Goal: Use online tool/utility: Utilize a website feature to perform a specific function

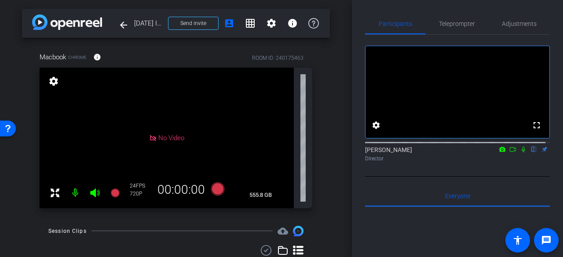
scroll to position [88, 0]
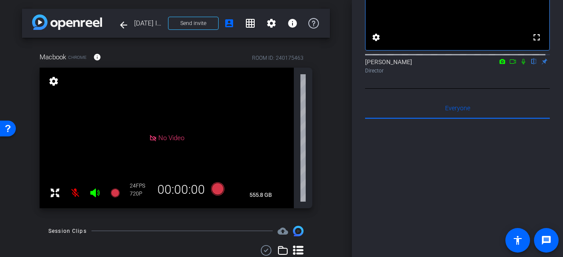
click at [95, 190] on icon at bounding box center [94, 193] width 9 height 9
click at [95, 193] on icon at bounding box center [94, 193] width 9 height 9
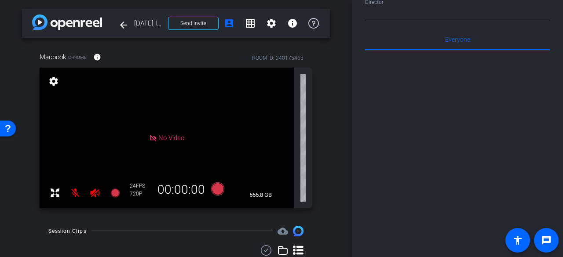
scroll to position [0, 0]
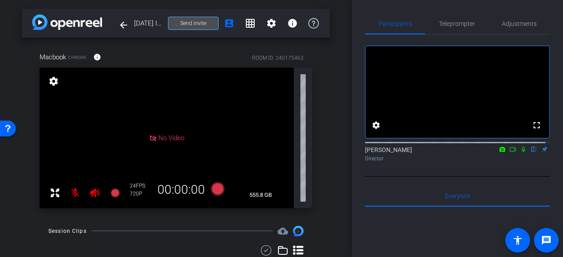
click at [207, 26] on span at bounding box center [194, 23] width 50 height 21
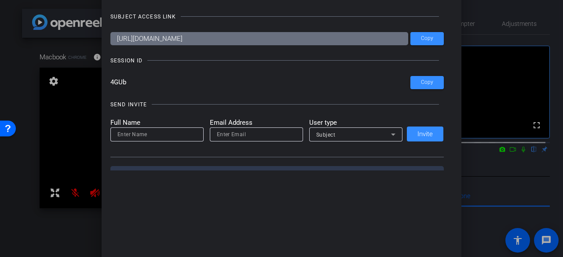
click at [51, 147] on div at bounding box center [281, 128] width 563 height 257
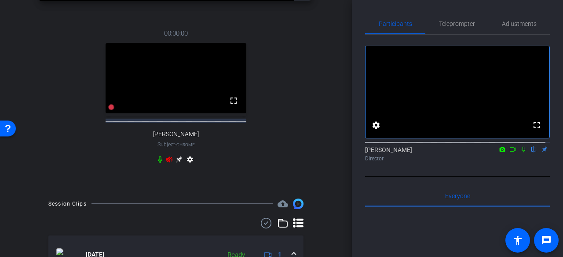
scroll to position [194, 0]
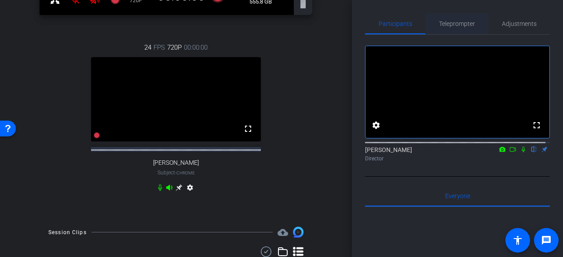
click at [450, 27] on span "Teleprompter" at bounding box center [457, 23] width 36 height 21
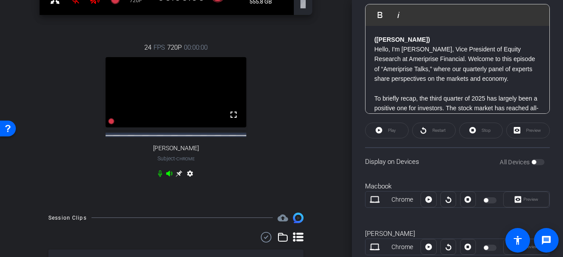
scroll to position [264, 0]
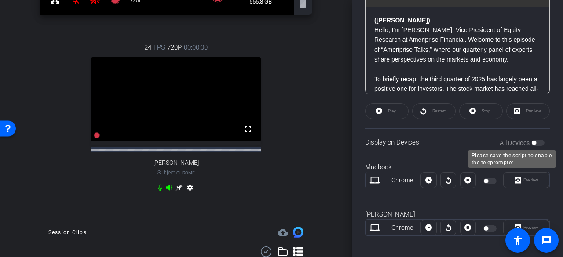
drag, startPoint x: 527, startPoint y: 139, endPoint x: 532, endPoint y: 143, distance: 5.9
click at [528, 140] on div "All Devices" at bounding box center [522, 143] width 45 height 9
click at [400, 109] on div "Play" at bounding box center [387, 111] width 44 height 16
drag, startPoint x: 397, startPoint y: 112, endPoint x: 397, endPoint y: 116, distance: 4.4
click at [397, 116] on div "Play" at bounding box center [387, 111] width 44 height 16
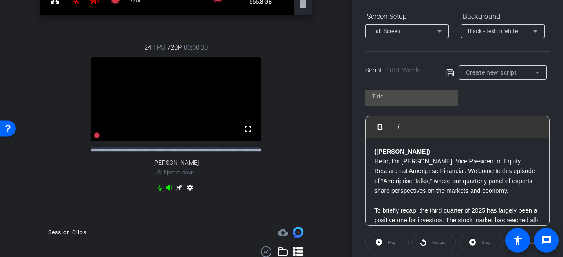
scroll to position [132, 0]
click at [462, 109] on div "Play Play from this location Play Selected Play and display the selected text o…" at bounding box center [457, 155] width 185 height 143
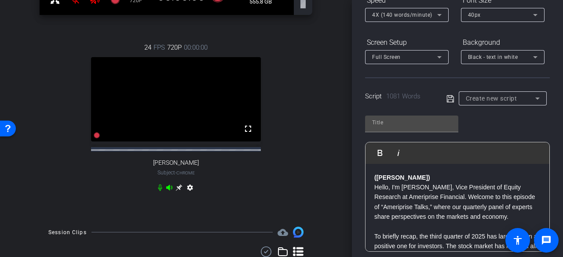
scroll to position [88, 0]
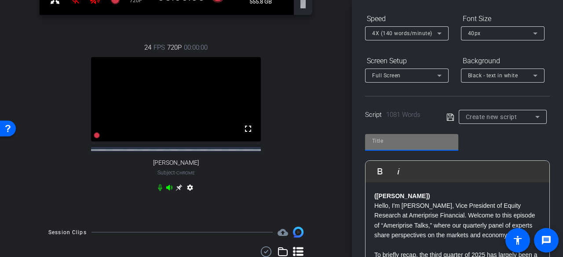
click at [442, 140] on input "text" at bounding box center [411, 141] width 79 height 11
type input "Full script"
click at [447, 117] on icon at bounding box center [451, 117] width 8 height 11
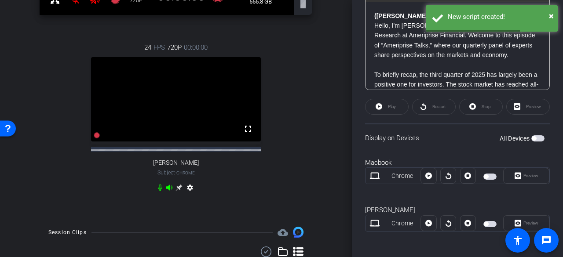
scroll to position [270, 0]
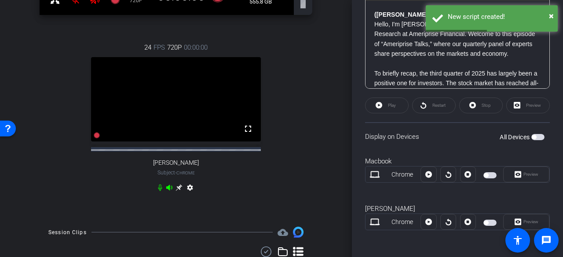
click at [488, 175] on span "button" at bounding box center [490, 176] width 13 height 6
click at [532, 133] on div "All Devices" at bounding box center [522, 137] width 45 height 9
click at [532, 136] on span "button" at bounding box center [534, 137] width 4 height 4
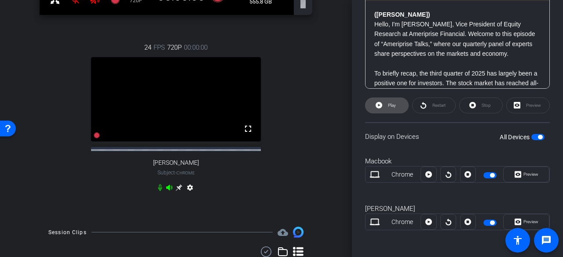
click at [382, 106] on span at bounding box center [387, 105] width 43 height 21
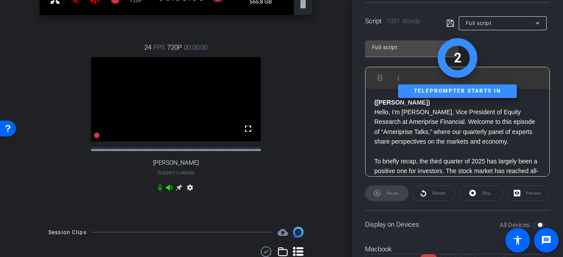
scroll to position [1389, 0]
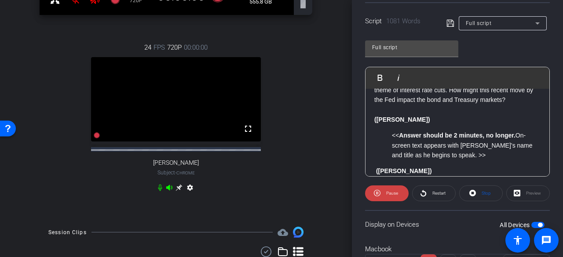
click at [519, 195] on div "Preview" at bounding box center [529, 194] width 44 height 16
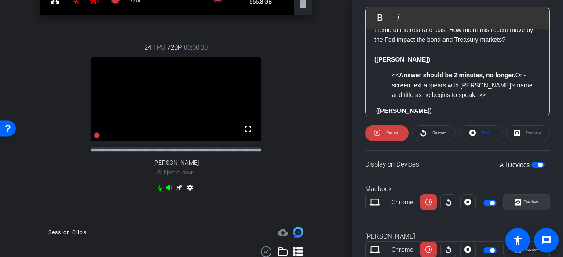
scroll to position [270, 0]
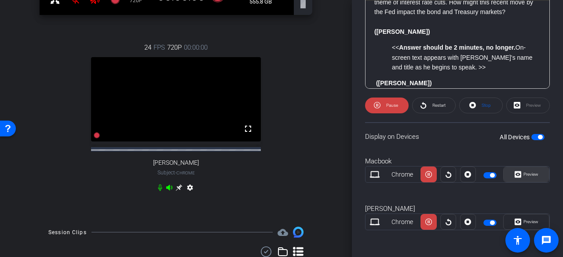
click at [521, 178] on span "Preview" at bounding box center [529, 175] width 17 height 12
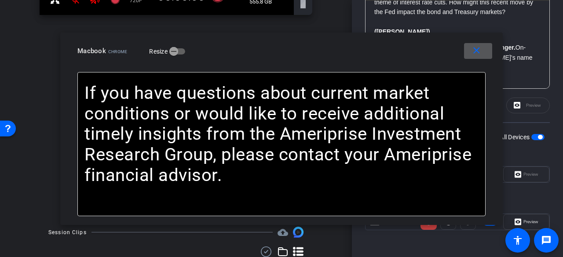
click at [472, 59] on span at bounding box center [478, 50] width 28 height 21
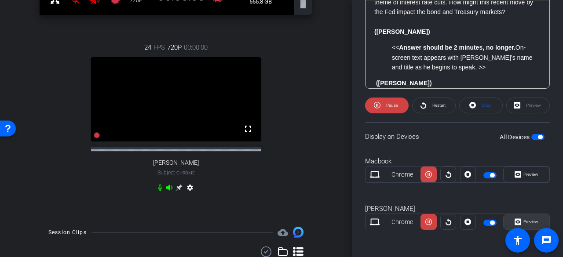
click at [522, 217] on span "Preview" at bounding box center [529, 222] width 17 height 12
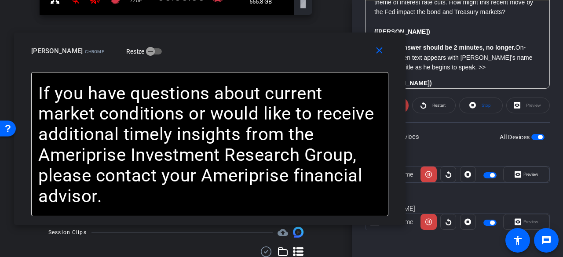
drag, startPoint x: 379, startPoint y: 60, endPoint x: 308, endPoint y: 60, distance: 71.3
click at [308, 60] on div "close [PERSON_NAME] Chrome Resize" at bounding box center [210, 53] width 392 height 40
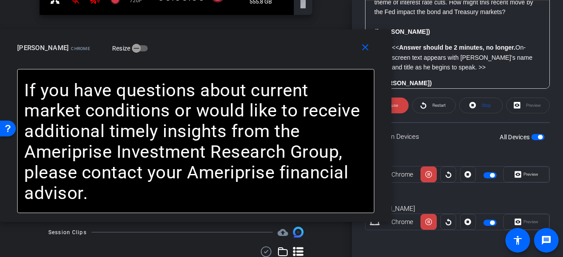
drag, startPoint x: 311, startPoint y: 56, endPoint x: 284, endPoint y: 53, distance: 27.0
click at [284, 53] on div "[PERSON_NAME] Chrome Resize" at bounding box center [199, 48] width 364 height 16
click at [397, 109] on span "Pause" at bounding box center [391, 105] width 14 height 12
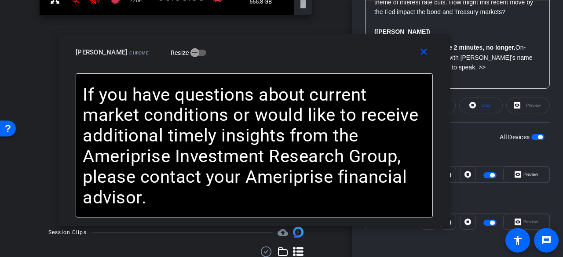
drag, startPoint x: 283, startPoint y: 59, endPoint x: 342, endPoint y: 62, distance: 58.7
click at [342, 62] on div "close [PERSON_NAME] Chrome Resize" at bounding box center [255, 54] width 392 height 40
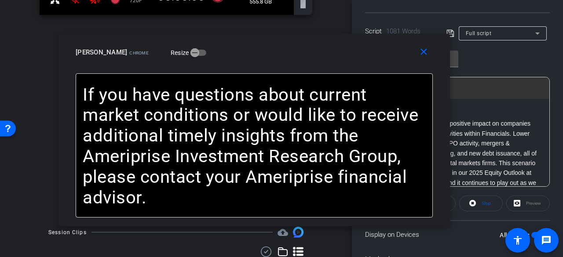
scroll to position [138, 0]
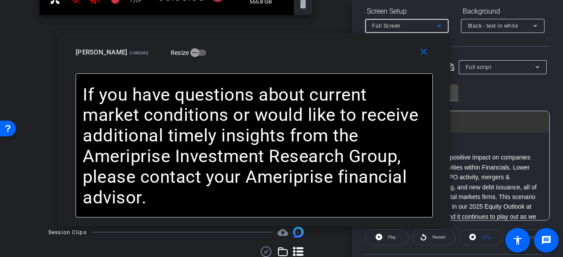
click at [443, 28] on icon at bounding box center [439, 26] width 11 height 11
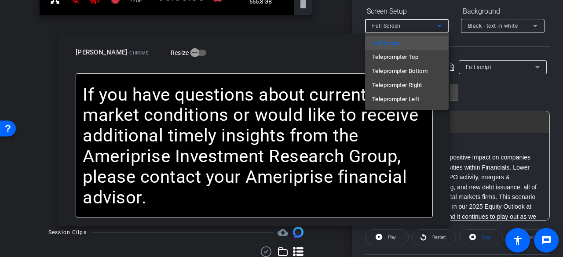
click at [487, 49] on div at bounding box center [281, 128] width 563 height 257
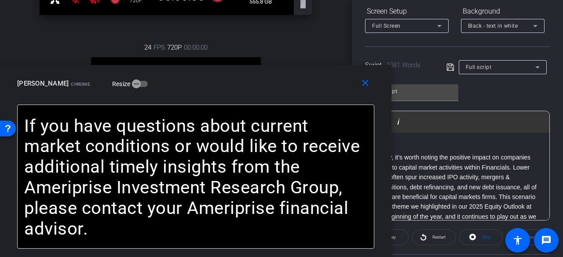
drag, startPoint x: 375, startPoint y: 57, endPoint x: 460, endPoint y: 50, distance: 85.3
click at [326, 109] on div "close [PERSON_NAME] Resize ([PERSON_NAME]) Hello, I'm [PERSON_NAME], Vice Presi…" at bounding box center [196, 161] width 392 height 193
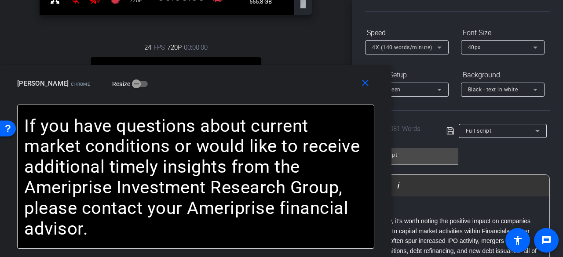
scroll to position [94, 0]
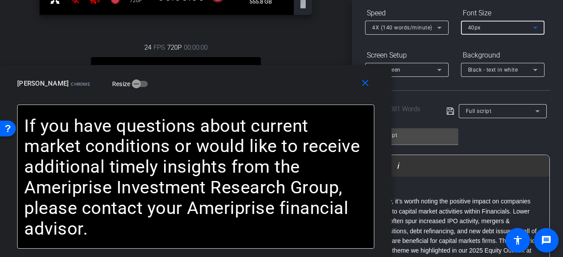
click at [491, 31] on div "40px" at bounding box center [500, 27] width 65 height 11
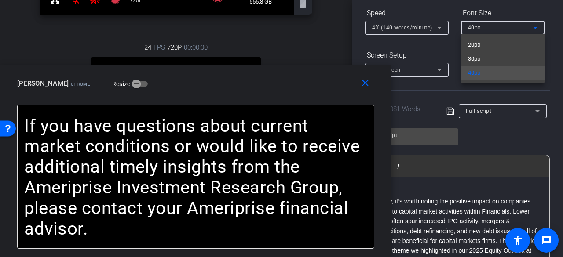
click at [553, 47] on div at bounding box center [281, 128] width 563 height 257
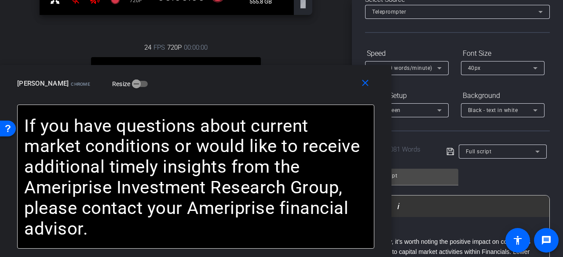
scroll to position [50, 0]
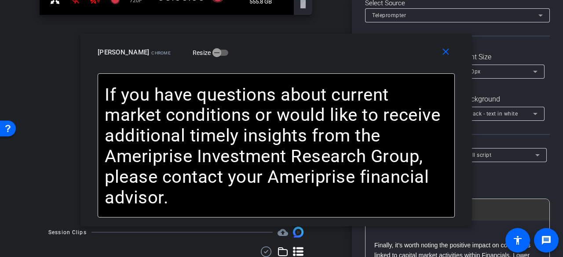
drag, startPoint x: 318, startPoint y: 92, endPoint x: 398, endPoint y: 61, distance: 86.4
click at [398, 61] on div "close [PERSON_NAME] Chrome Resize" at bounding box center [277, 54] width 392 height 40
click at [526, 70] on div "40px" at bounding box center [500, 71] width 65 height 11
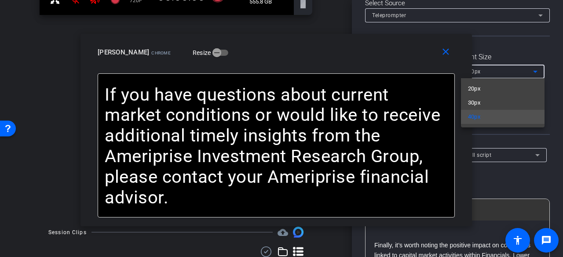
click at [532, 53] on div at bounding box center [281, 128] width 563 height 257
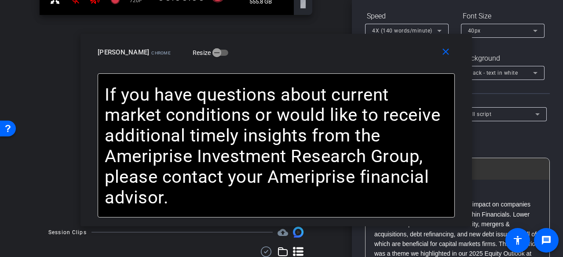
scroll to position [138, 0]
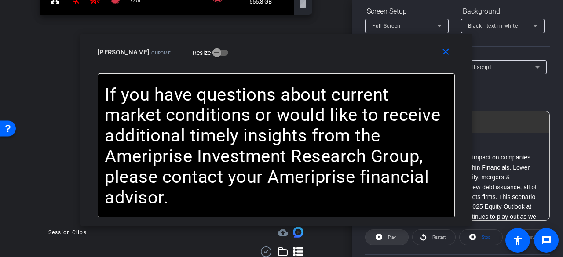
click at [400, 235] on span at bounding box center [387, 237] width 43 height 21
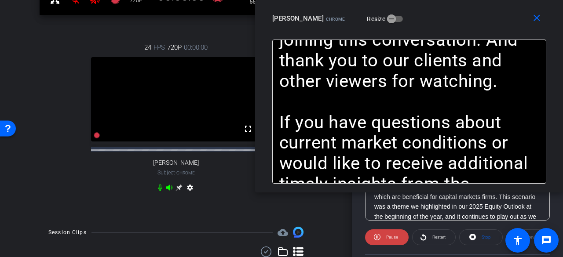
drag, startPoint x: 304, startPoint y: 62, endPoint x: 438, endPoint y: 16, distance: 142.2
click at [438, 16] on div "close [PERSON_NAME] Chrome Resize" at bounding box center [409, 20] width 308 height 40
click at [383, 19] on span "button" at bounding box center [392, 19] width 18 height 18
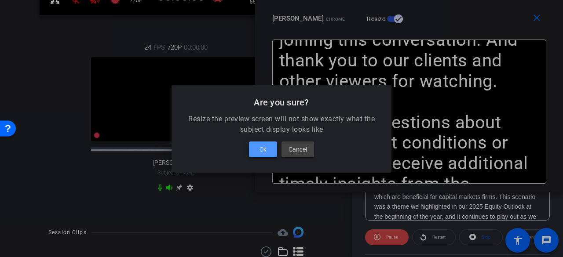
click at [275, 151] on span at bounding box center [263, 149] width 28 height 21
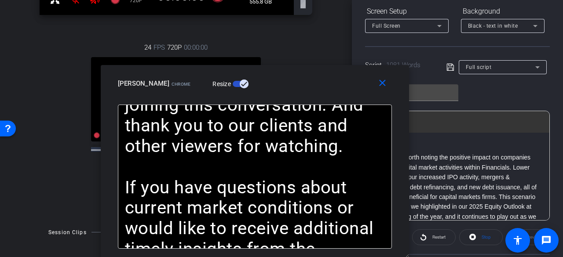
drag, startPoint x: 418, startPoint y: 32, endPoint x: 374, endPoint y: 60, distance: 52.5
click at [266, 119] on div "close [PERSON_NAME] Resize ([PERSON_NAME]) Hello, I'm [PERSON_NAME], Vice Presi…" at bounding box center [255, 161] width 308 height 193
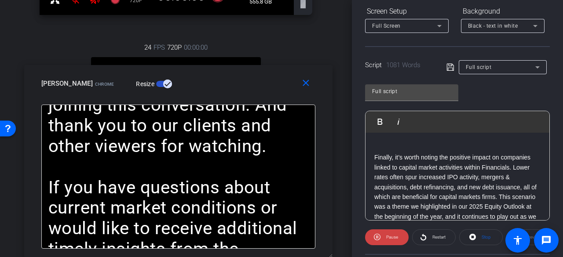
drag, startPoint x: 296, startPoint y: 103, endPoint x: 261, endPoint y: 116, distance: 38.0
click at [261, 116] on div "close [PERSON_NAME] Resize ([PERSON_NAME]) Hello, I'm [PERSON_NAME], Vice Presi…" at bounding box center [178, 161] width 308 height 193
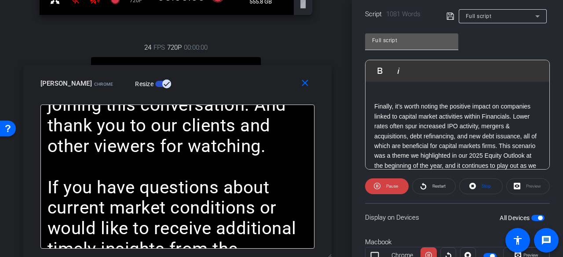
scroll to position [94, 0]
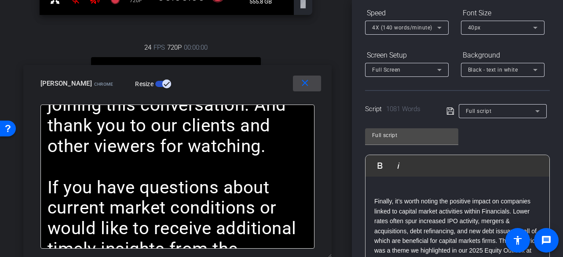
click at [308, 87] on span at bounding box center [307, 83] width 28 height 21
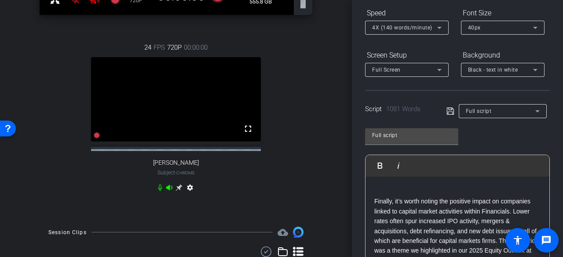
click at [417, 24] on div "4X (140 words/minute)" at bounding box center [404, 27] width 65 height 11
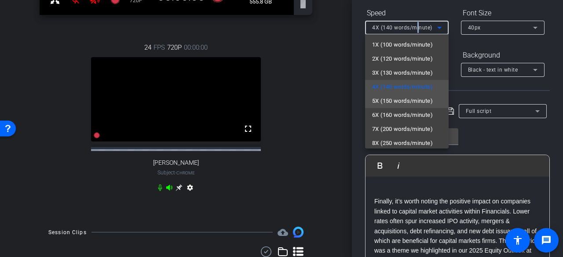
click at [394, 100] on span "5X (150 words/minute)" at bounding box center [402, 101] width 61 height 11
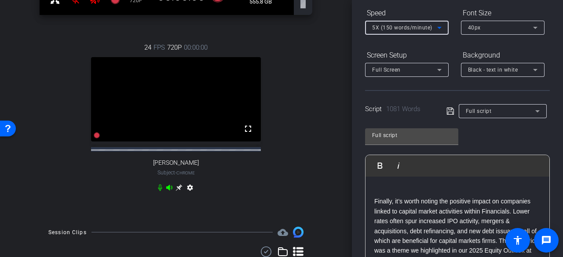
click at [436, 27] on icon at bounding box center [439, 27] width 11 height 11
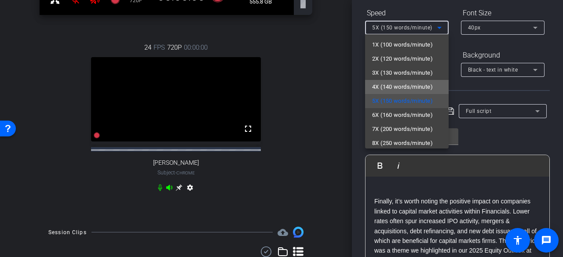
click at [411, 83] on span "4X (140 words/minute)" at bounding box center [402, 87] width 61 height 11
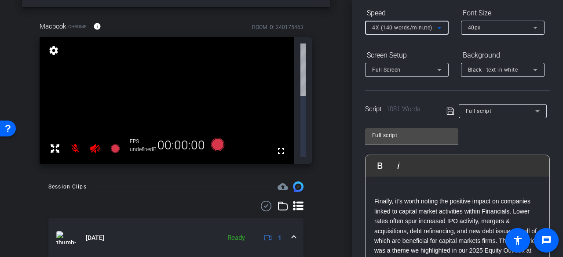
scroll to position [106, 0]
